Goal: Information Seeking & Learning: Find specific fact

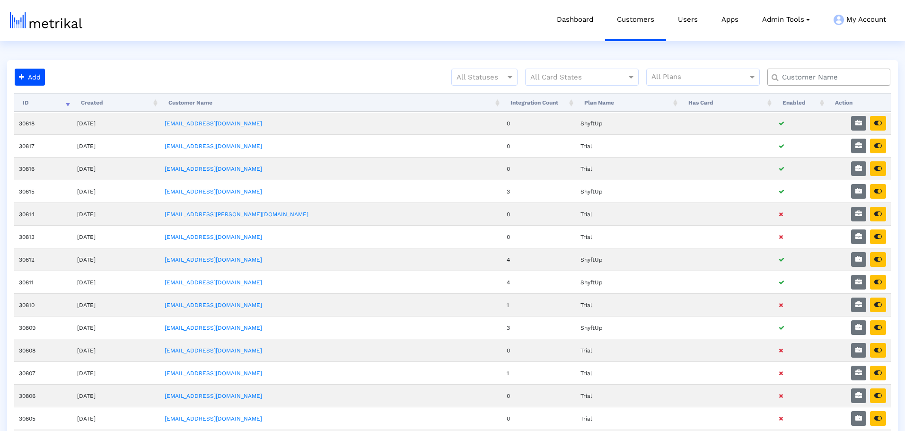
click at [811, 79] on input "text" at bounding box center [830, 77] width 111 height 10
click at [835, 73] on input "text" at bounding box center [830, 77] width 111 height 10
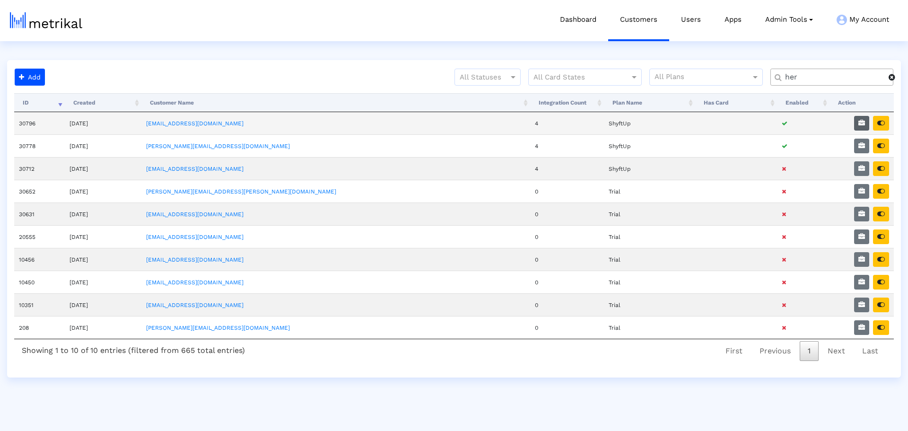
type input "her"
click at [864, 127] on button "button" at bounding box center [861, 123] width 15 height 15
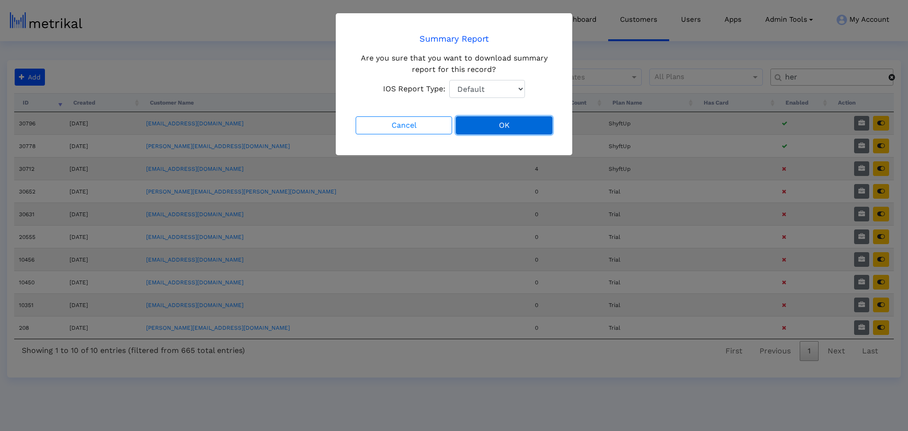
click at [521, 126] on button "OK" at bounding box center [504, 125] width 96 height 18
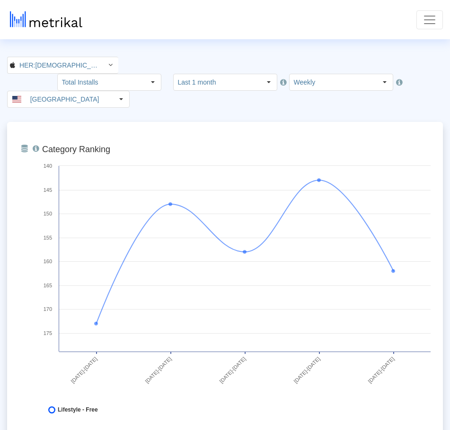
click at [246, 31] on nav "KPIs (Chart View) KPIs (Table View) Keywords App Update Timeline [EMAIL_ADDRESS…" at bounding box center [225, 19] width 450 height 39
click at [261, 74] on input "Last 1 month" at bounding box center [217, 82] width 87 height 16
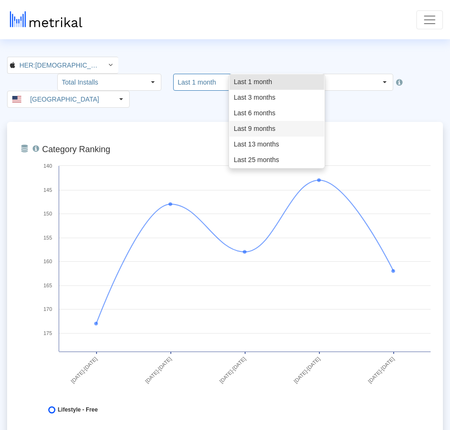
click at [269, 131] on div "Last 9 months" at bounding box center [276, 129] width 95 height 16
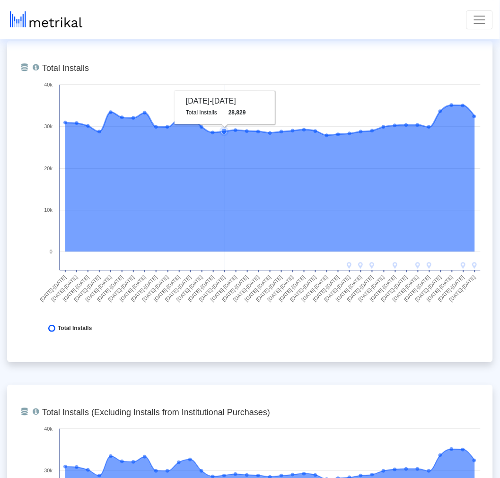
scroll to position [420, 0]
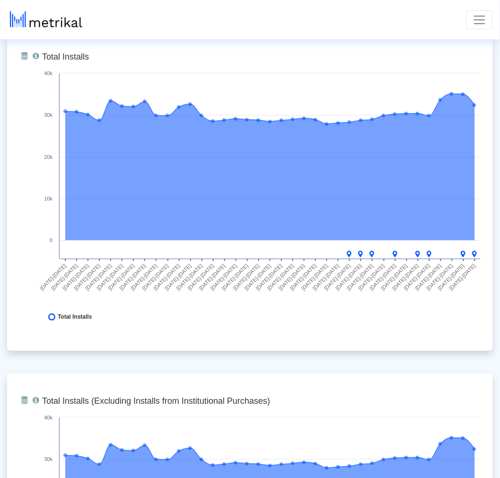
drag, startPoint x: 31, startPoint y: 367, endPoint x: 29, endPoint y: 357, distance: 10.1
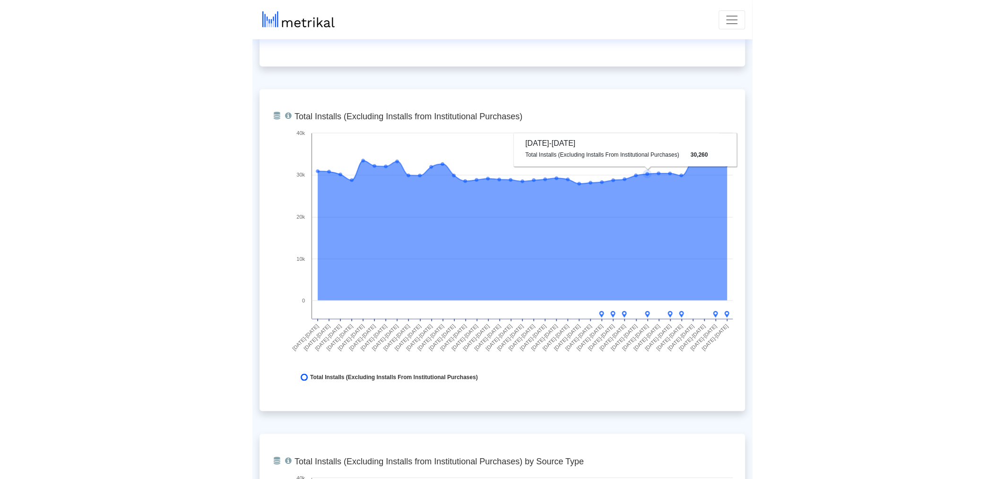
scroll to position [0, 0]
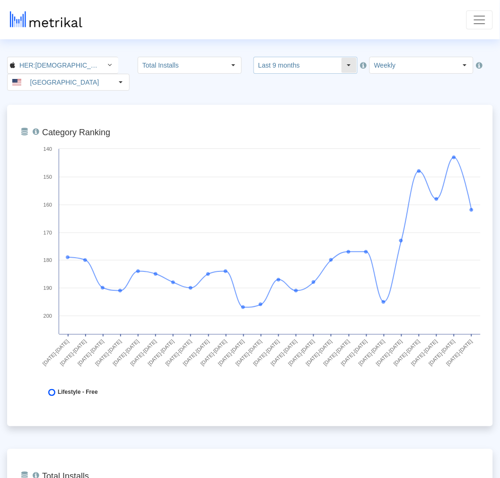
click at [334, 67] on input "Last 9 months" at bounding box center [297, 65] width 87 height 16
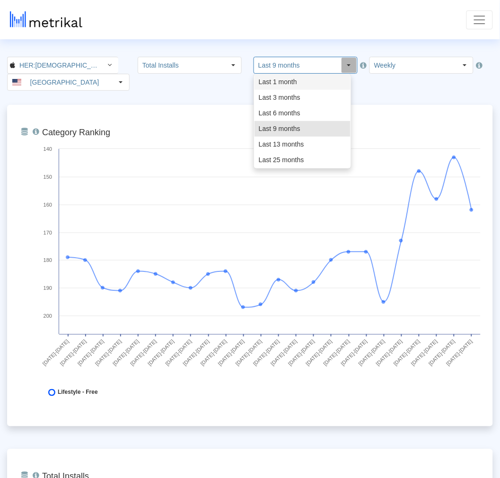
click at [298, 85] on div "Last 1 month" at bounding box center [302, 82] width 96 height 16
type input "Last 1 month"
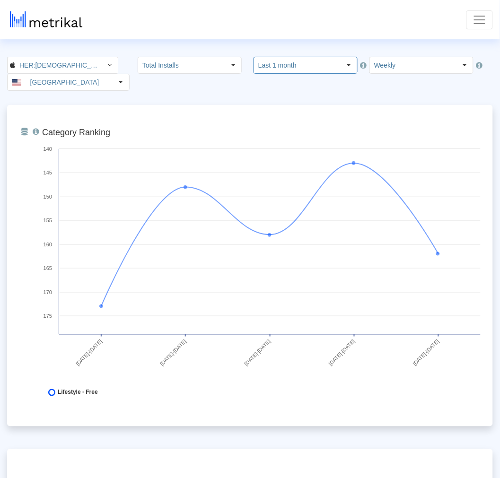
click at [466, 28] on nav "KPIs (Chart View) KPIs (Table View) Keywords App Update Timeline [EMAIL_ADDRESS…" at bounding box center [250, 19] width 500 height 39
click at [470, 21] on button "Toggle navigation" at bounding box center [479, 19] width 26 height 19
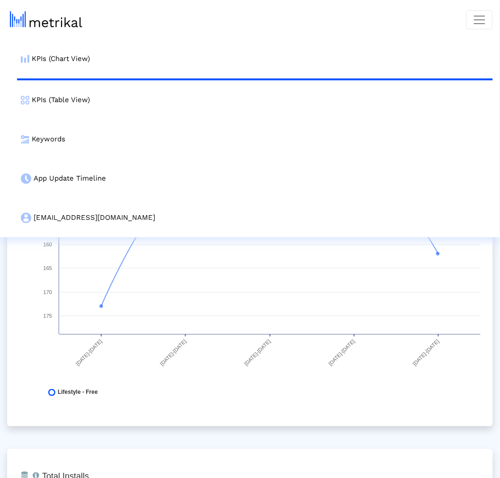
click at [64, 138] on link "Keywords" at bounding box center [255, 139] width 476 height 39
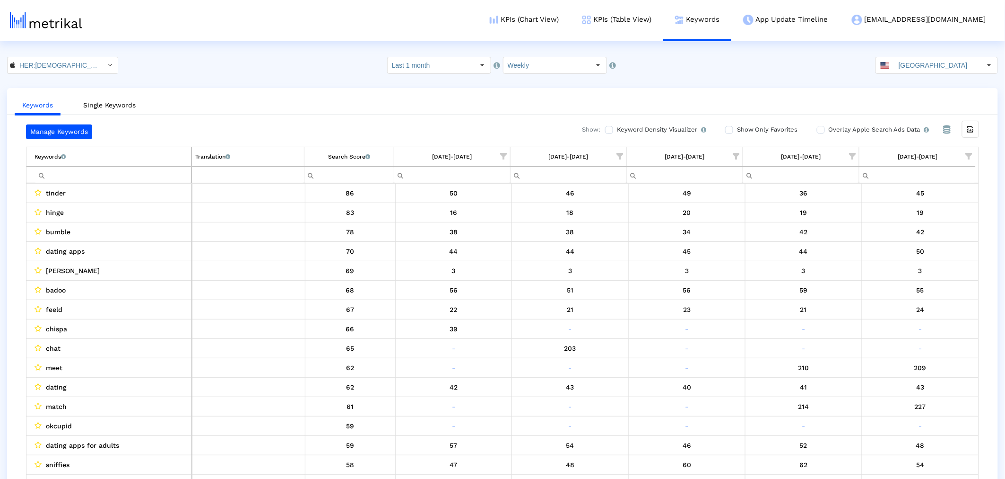
drag, startPoint x: 154, startPoint y: 176, endPoint x: 145, endPoint y: 173, distance: 9.1
click at [153, 176] on input "Filter cell" at bounding box center [113, 175] width 157 height 16
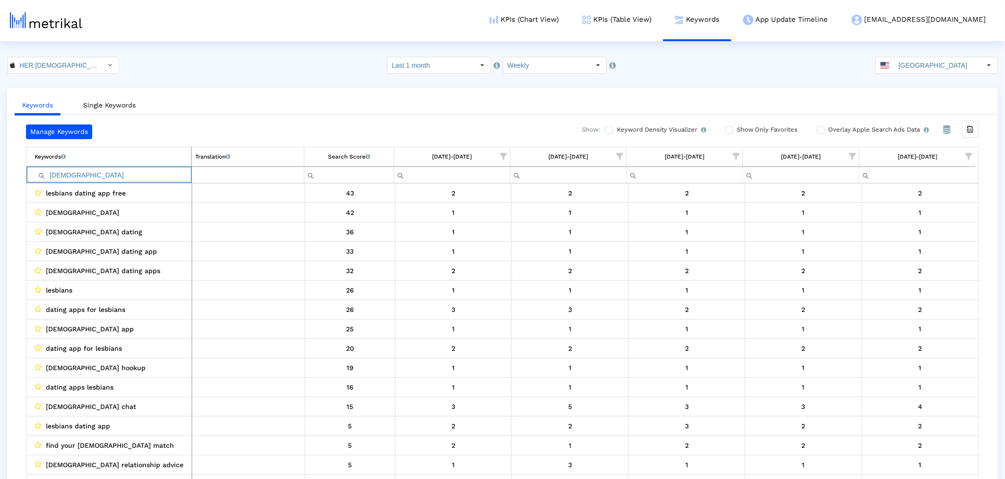
click at [100, 171] on input "[DEMOGRAPHIC_DATA]" at bounding box center [113, 175] width 157 height 16
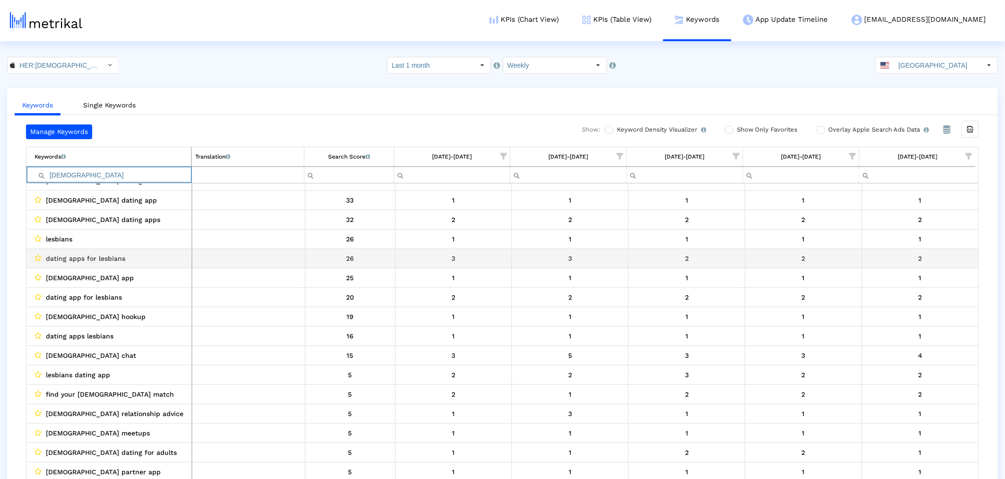
scroll to position [52, 0]
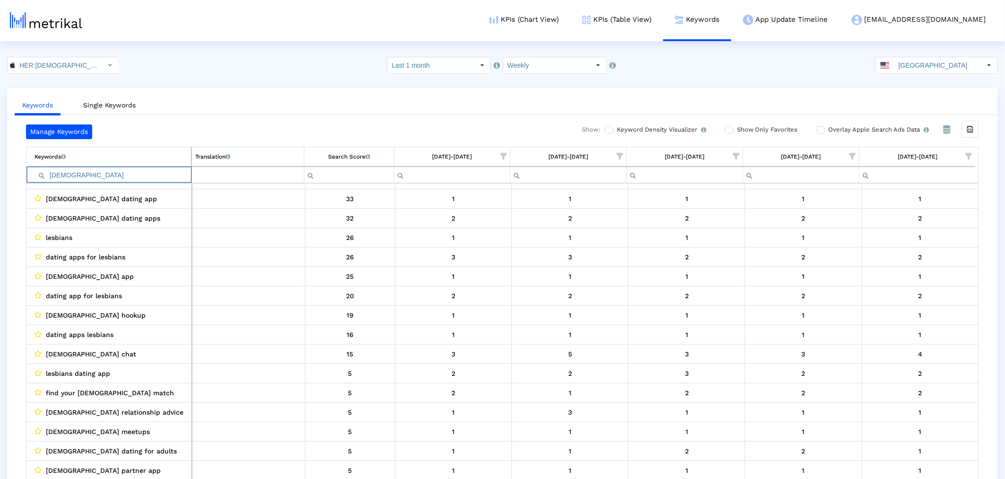
click at [104, 178] on input "[DEMOGRAPHIC_DATA]" at bounding box center [113, 175] width 157 height 16
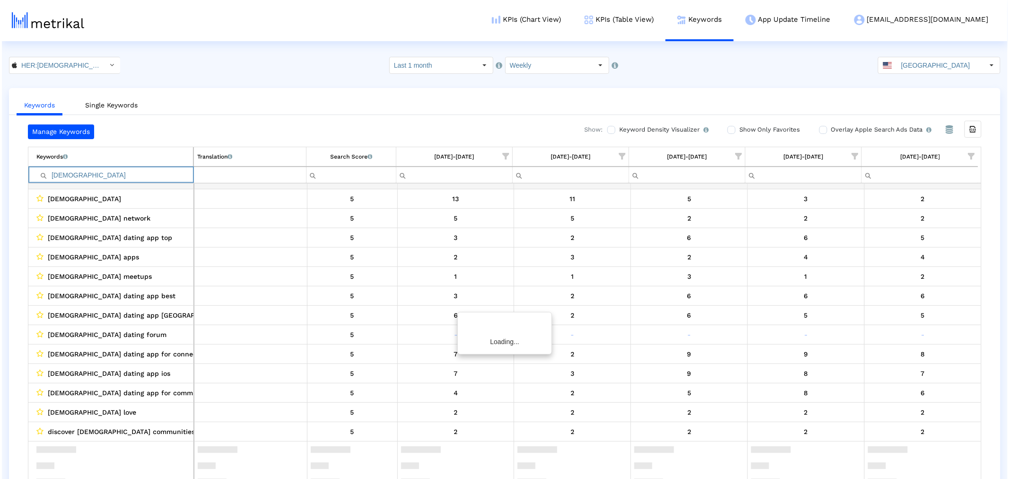
scroll to position [0, 0]
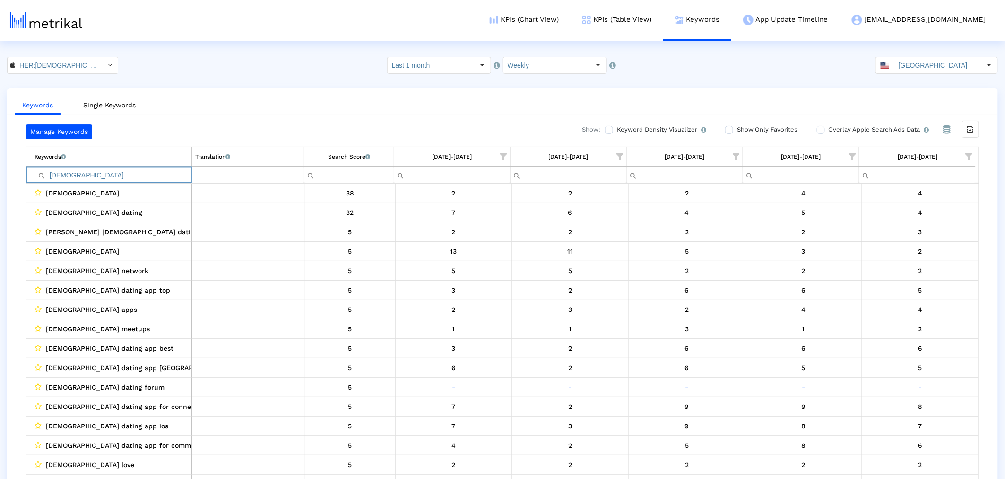
click at [110, 168] on input "[DEMOGRAPHIC_DATA]" at bounding box center [113, 175] width 157 height 16
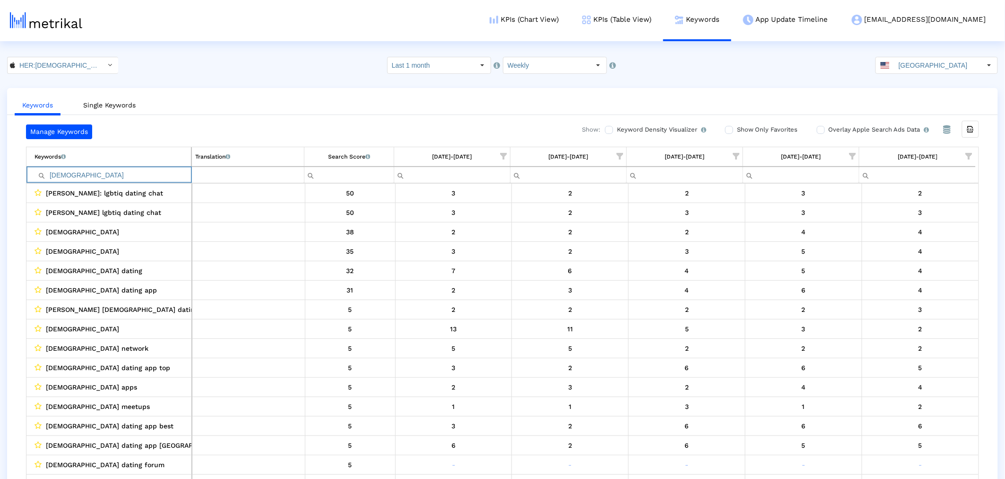
click at [104, 168] on input "[DEMOGRAPHIC_DATA]" at bounding box center [113, 175] width 157 height 16
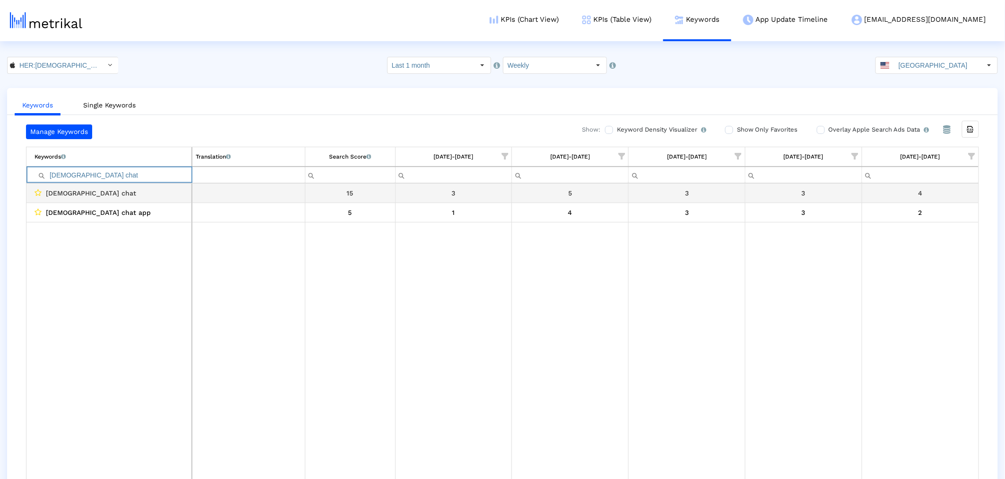
click at [110, 169] on input "[DEMOGRAPHIC_DATA] chat" at bounding box center [113, 175] width 157 height 16
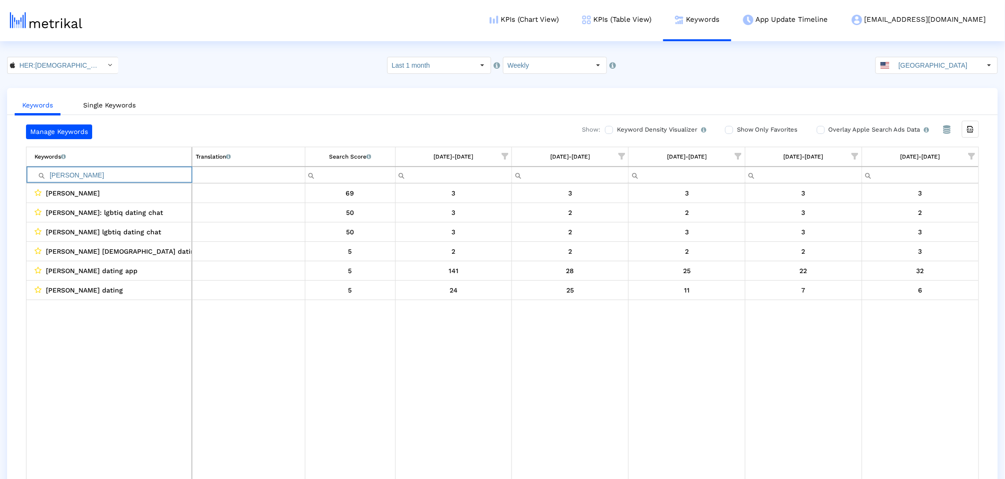
click at [399, 377] on td "Data grid" at bounding box center [453, 391] width 117 height 183
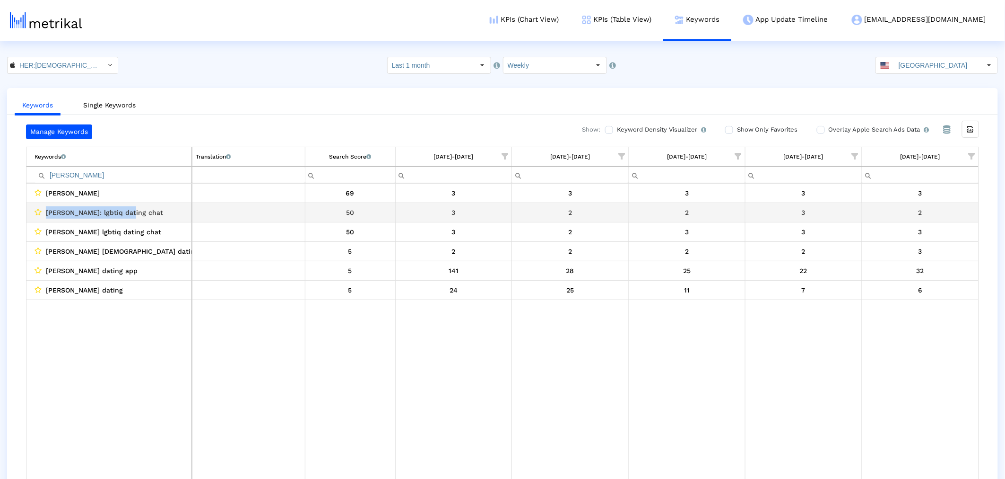
drag, startPoint x: 143, startPoint y: 209, endPoint x: 44, endPoint y: 213, distance: 99.4
click at [44, 213] on div "[PERSON_NAME]: lgbtiq dating chat" at bounding box center [112, 212] width 154 height 12
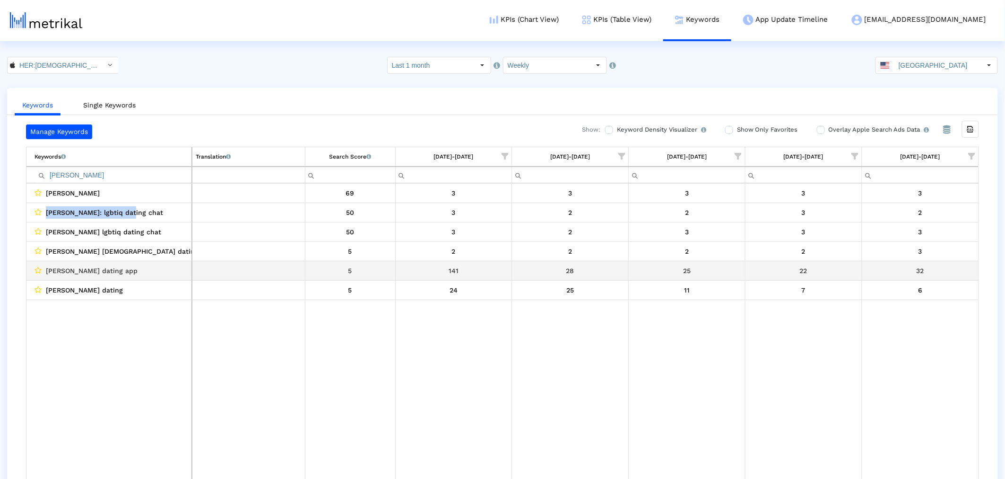
copy span "[PERSON_NAME]: lgbtiq dating chat"
click at [98, 180] on input "[PERSON_NAME]" at bounding box center [113, 175] width 157 height 16
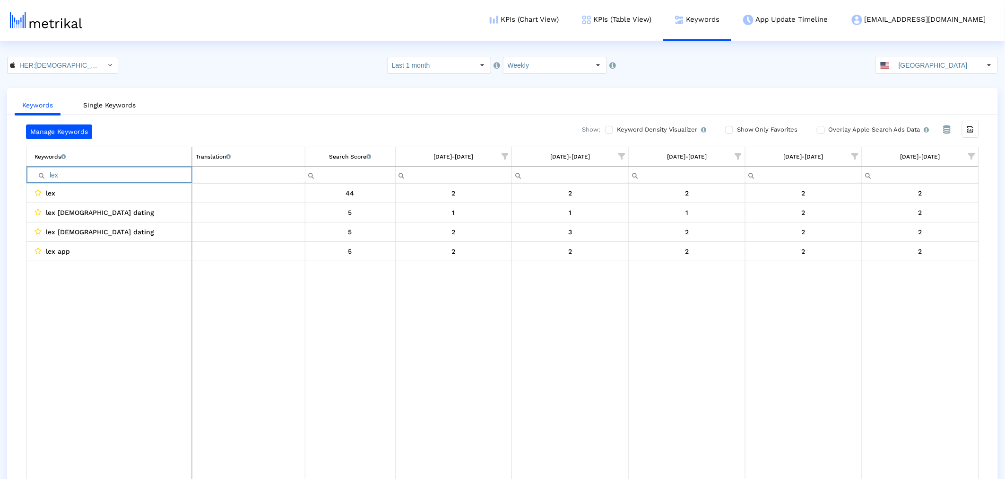
click at [106, 175] on input "lex" at bounding box center [113, 175] width 157 height 16
click at [155, 168] on input "lex" at bounding box center [113, 175] width 157 height 16
type input "zoe"
click at [72, 53] on html "KPIs (Chart View) KPIs (Table View) Keywords App Update Timeline [EMAIL_ADDRESS…" at bounding box center [502, 248] width 1005 height 497
click at [74, 65] on input "HER:[DEMOGRAPHIC_DATA]&[DEMOGRAPHIC_DATA] [DEMOGRAPHIC_DATA] Dating < 573328837…" at bounding box center [57, 65] width 85 height 16
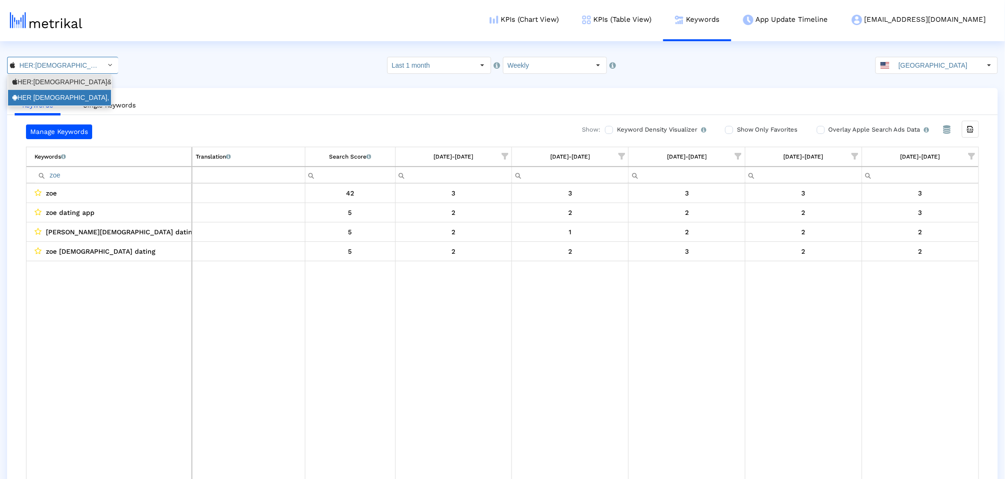
click at [73, 95] on div "HER [DEMOGRAPHIC_DATA], bi & [DEMOGRAPHIC_DATA] dating <com.weareher.her>" at bounding box center [59, 97] width 95 height 9
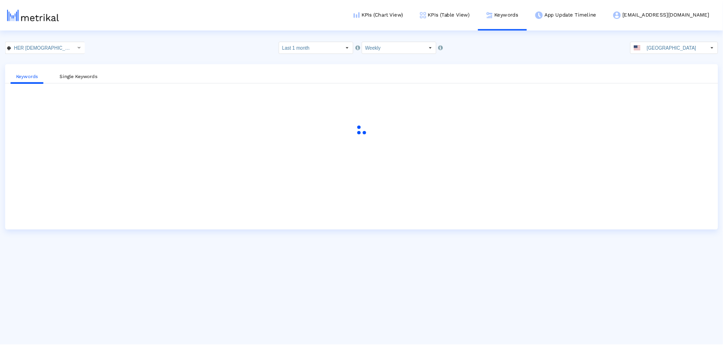
scroll to position [0, 83]
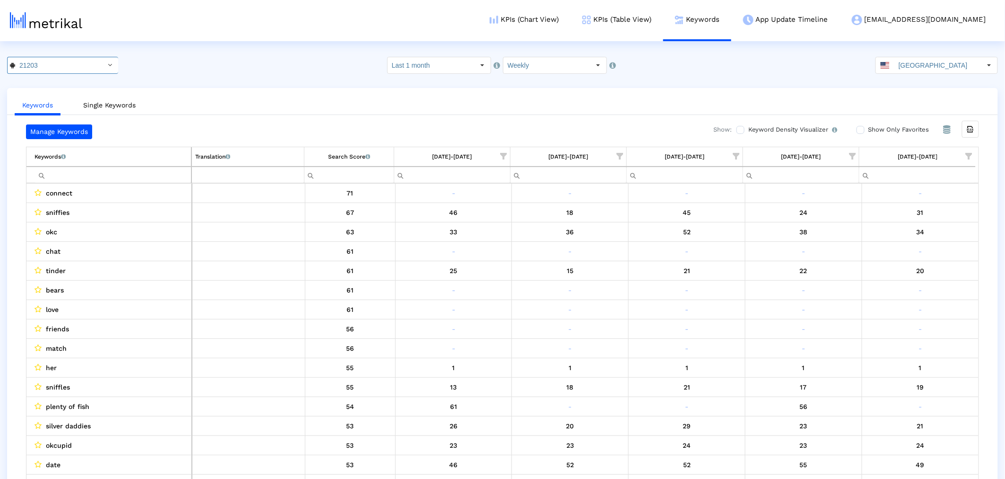
click at [126, 171] on input "Filter cell" at bounding box center [113, 175] width 157 height 16
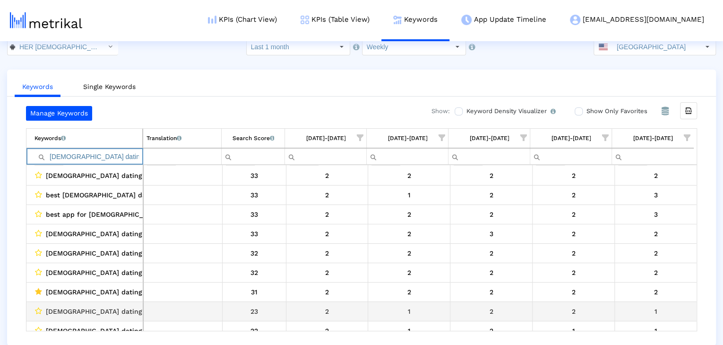
scroll to position [76, 0]
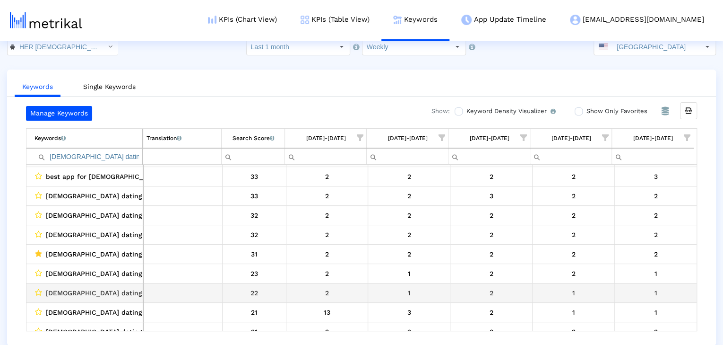
click at [114, 290] on div "[DEMOGRAPHIC_DATA] dating free" at bounding box center [87, 293] width 105 height 12
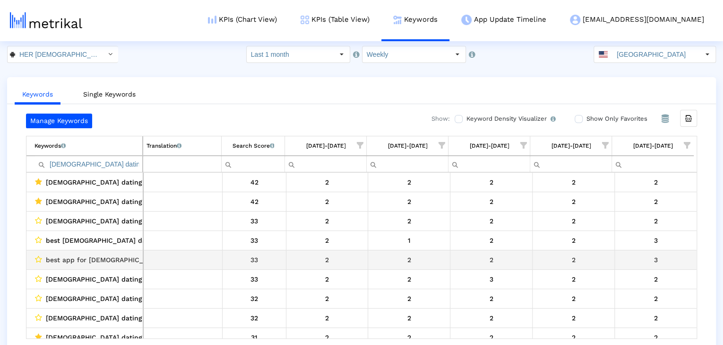
scroll to position [18, 0]
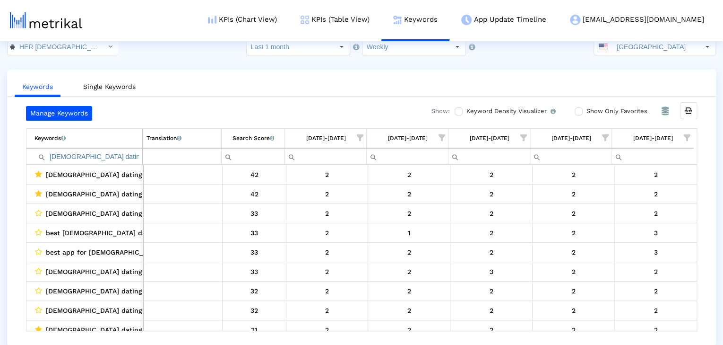
click at [112, 157] on input "[DEMOGRAPHIC_DATA] dating" at bounding box center [89, 156] width 108 height 16
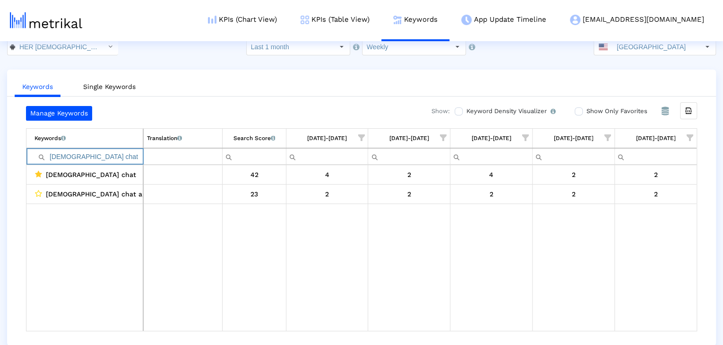
click at [91, 153] on input "[DEMOGRAPHIC_DATA] chat" at bounding box center [89, 156] width 108 height 16
paste input "dating apps for lesbians"
click at [105, 158] on input "dating apps for lesbians" at bounding box center [89, 156] width 108 height 16
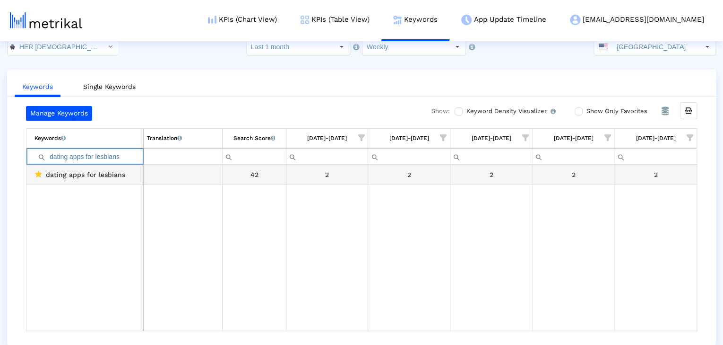
paste input "lesbians dating app"
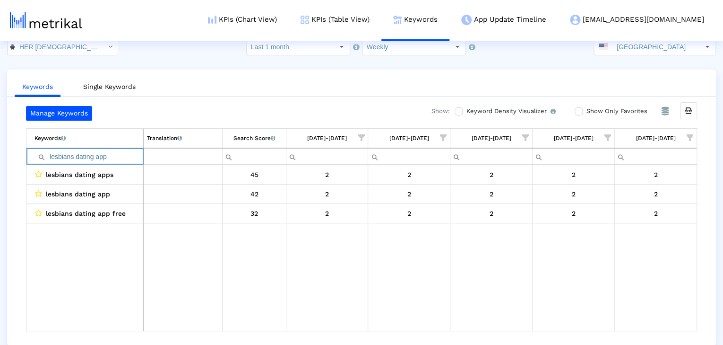
drag, startPoint x: 106, startPoint y: 153, endPoint x: 106, endPoint y: 158, distance: 5.2
click at [106, 158] on input "lesbians dating app" at bounding box center [89, 156] width 108 height 16
paste input "gbt dating apps"
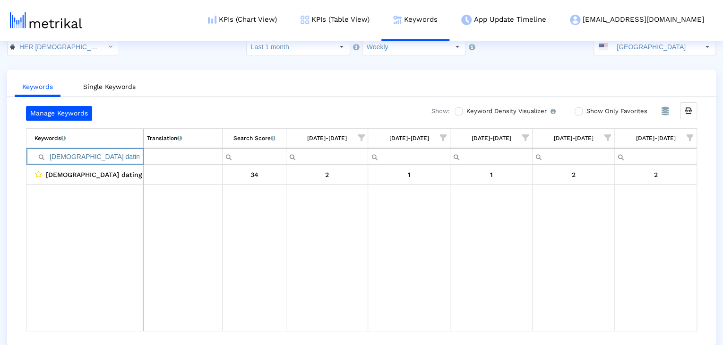
click at [97, 157] on input "[DEMOGRAPHIC_DATA] dating apps" at bounding box center [89, 156] width 108 height 16
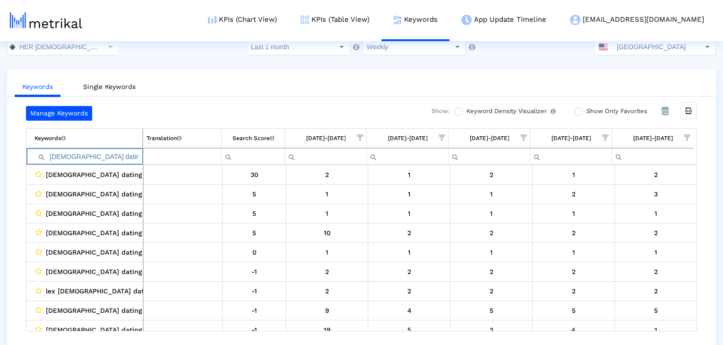
click at [107, 158] on input "[DEMOGRAPHIC_DATA] dating" at bounding box center [89, 156] width 108 height 16
paste input "best [DEMOGRAPHIC_DATA] dating app"
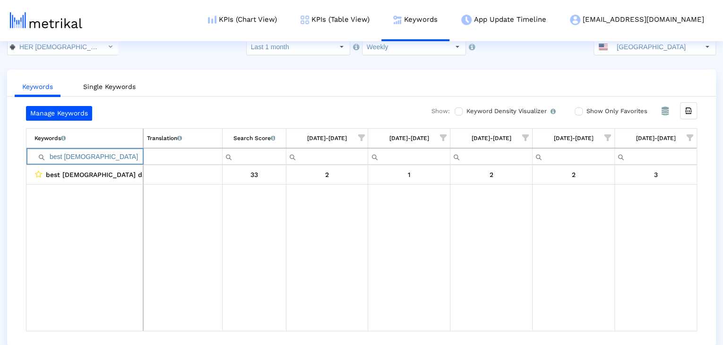
click at [75, 153] on input "best [DEMOGRAPHIC_DATA] dating app" at bounding box center [89, 156] width 108 height 16
type input "[DEMOGRAPHIC_DATA] dating apps"
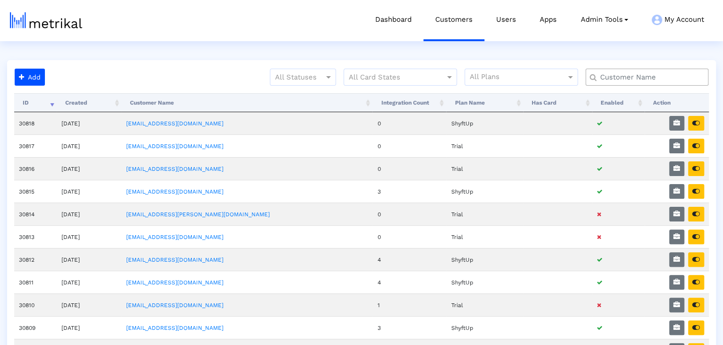
click at [682, 76] on input "text" at bounding box center [649, 77] width 111 height 10
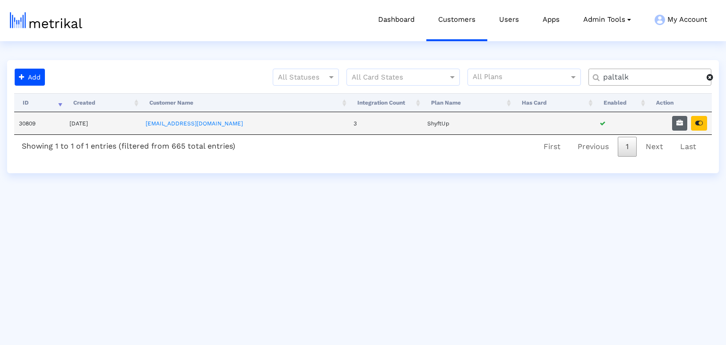
type input "paltalk"
click at [677, 123] on icon "button" at bounding box center [680, 123] width 7 height 7
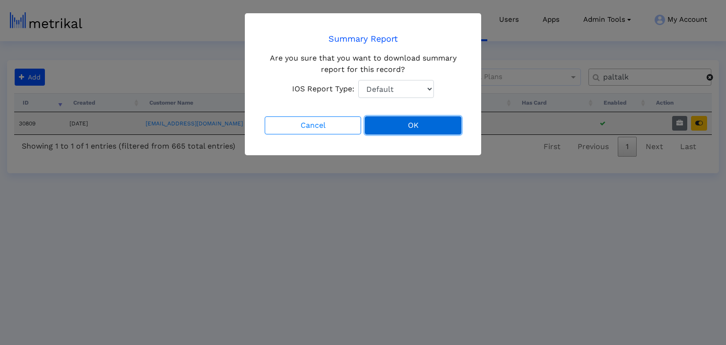
click at [429, 126] on button "OK" at bounding box center [413, 125] width 96 height 18
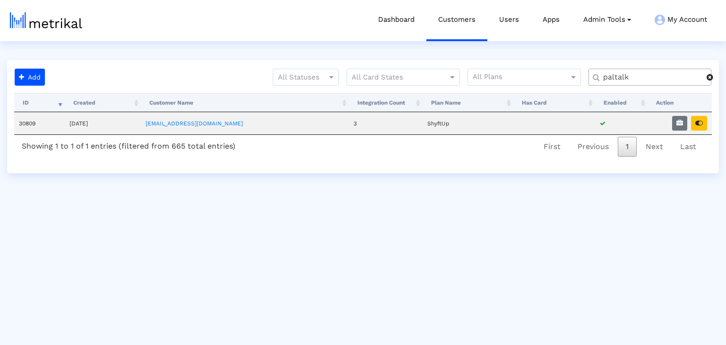
drag, startPoint x: 382, startPoint y: 216, endPoint x: 400, endPoint y: 194, distance: 28.5
click at [382, 173] on html "Dashboard Customers Users Apps Admin Tools Task Manager Subscription Manager Pl…" at bounding box center [363, 86] width 726 height 173
click at [702, 121] on icon "button" at bounding box center [700, 123] width 8 height 7
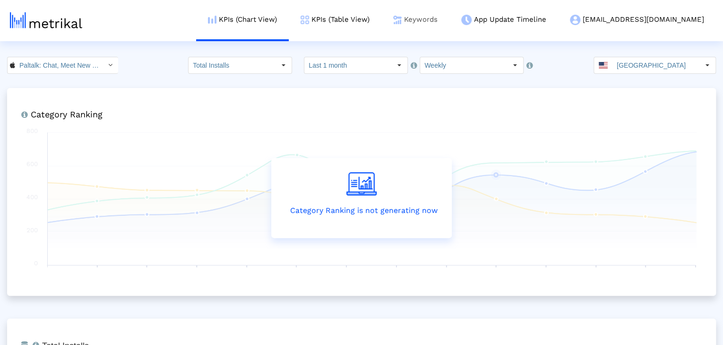
click at [450, 26] on link "Keywords" at bounding box center [416, 19] width 68 height 39
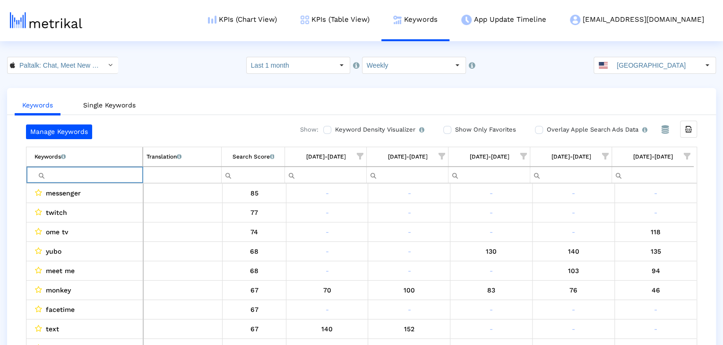
click at [113, 172] on input "Filter cell" at bounding box center [89, 175] width 108 height 16
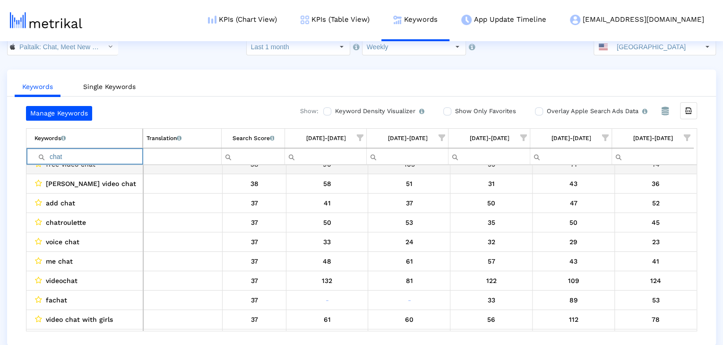
scroll to position [492, 0]
click at [110, 156] on input "chat" at bounding box center [89, 156] width 108 height 16
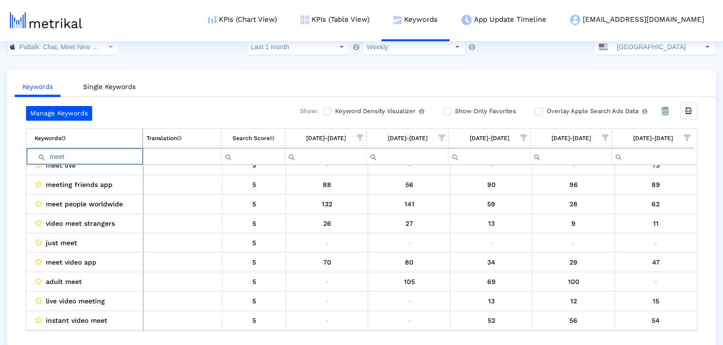
type input "meet"
drag, startPoint x: 83, startPoint y: 153, endPoint x: 46, endPoint y: 148, distance: 37.7
click at [48, 148] on div "meet" at bounding box center [89, 156] width 108 height 16
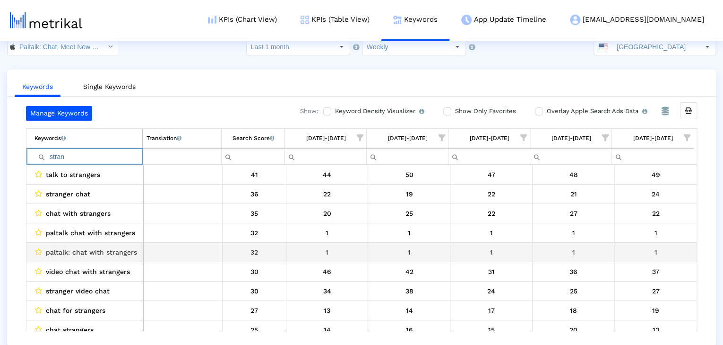
scroll to position [38, 0]
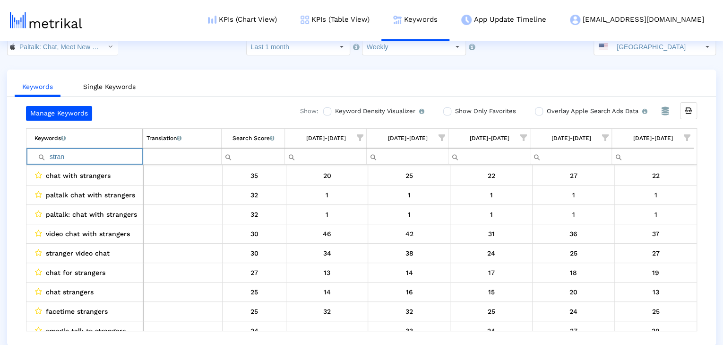
click at [118, 153] on input "stran" at bounding box center [89, 156] width 108 height 16
click at [109, 150] on input "stran" at bounding box center [89, 156] width 108 height 16
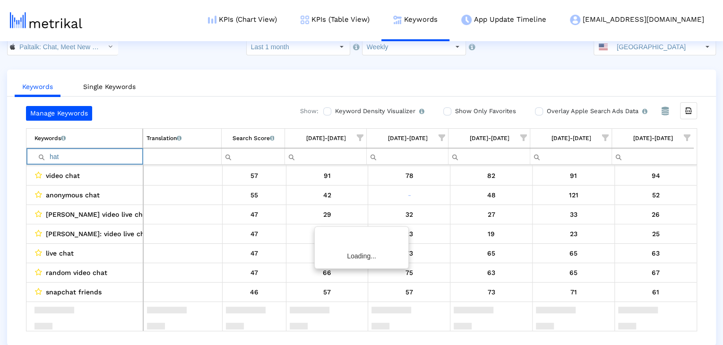
scroll to position [0, 0]
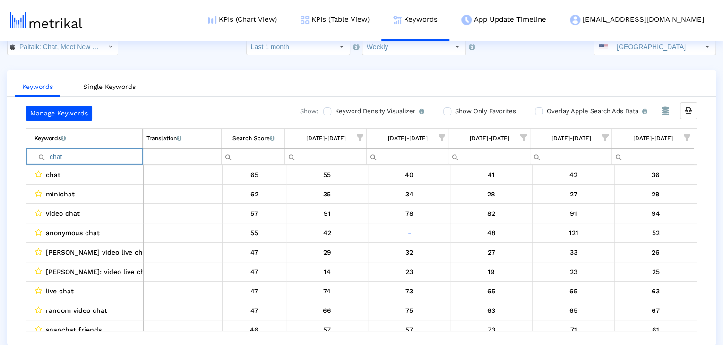
type input "chat"
